Goal: Use online tool/utility: Utilize a website feature to perform a specific function

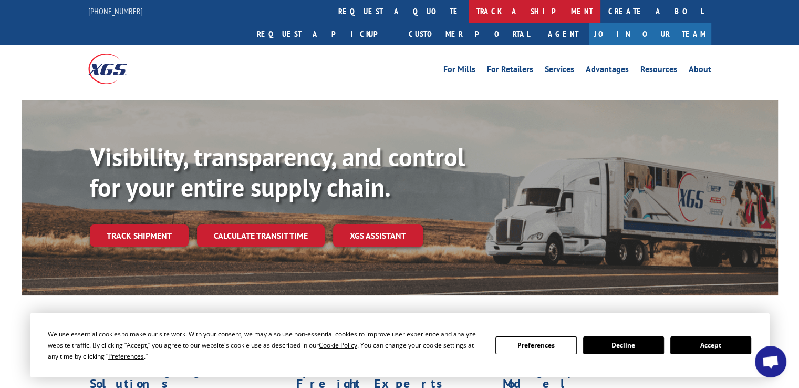
scroll to position [145, 0]
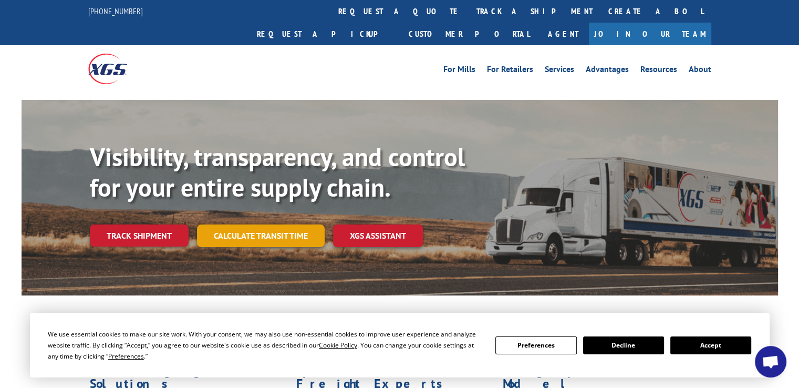
click at [274, 224] on link "Calculate transit time" at bounding box center [261, 235] width 128 height 23
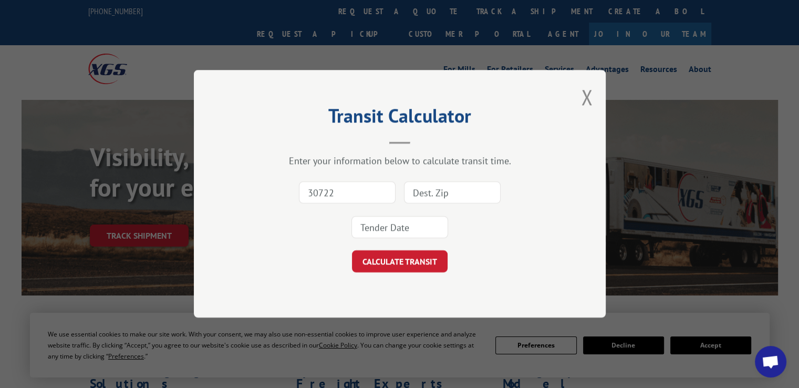
type input "30722"
click at [432, 195] on input at bounding box center [452, 193] width 97 height 22
type input "19966"
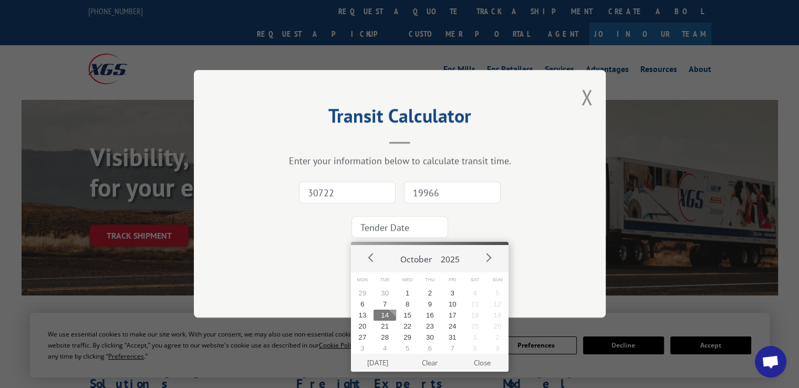
click at [397, 229] on input at bounding box center [400, 227] width 97 height 22
click at [406, 318] on button "15" at bounding box center [407, 314] width 23 height 11
type input "[DATE]"
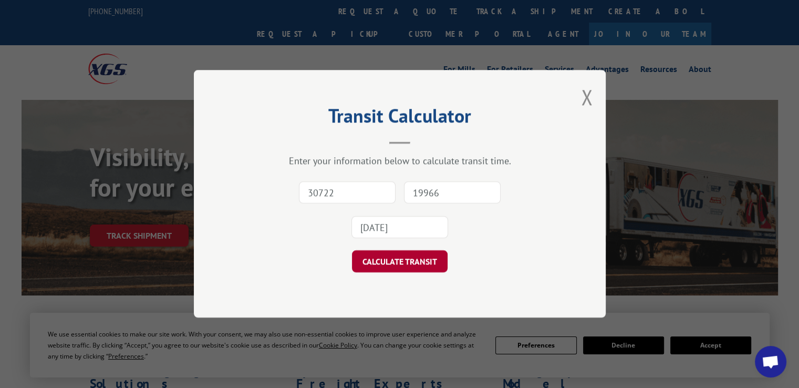
click at [407, 263] on button "CALCULATE TRANSIT" at bounding box center [400, 262] width 96 height 22
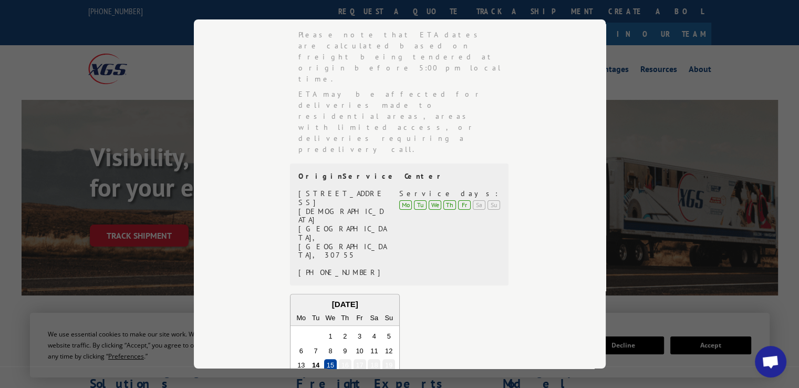
scroll to position [315, 0]
